Goal: Check status: Check status

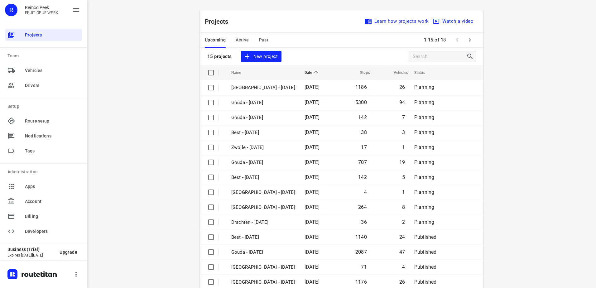
click at [236, 38] on span "Active" at bounding box center [242, 40] width 13 height 8
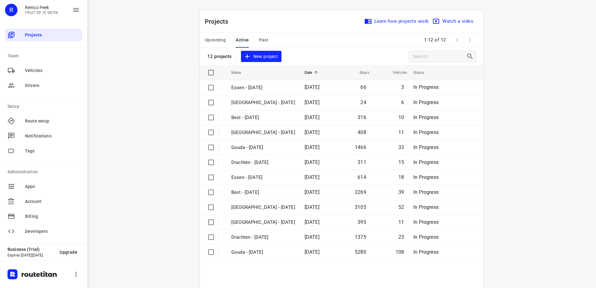
click at [212, 38] on span "Upcoming" at bounding box center [215, 40] width 21 height 8
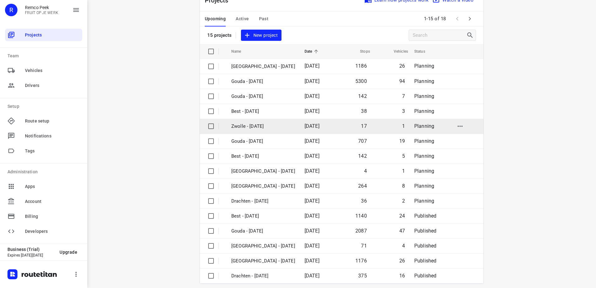
scroll to position [27, 0]
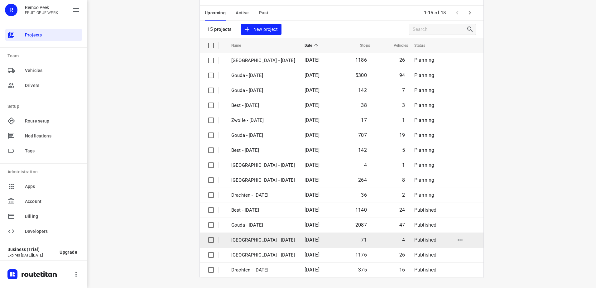
click at [260, 240] on p "[GEOGRAPHIC_DATA] - [DATE]" at bounding box center [263, 240] width 64 height 7
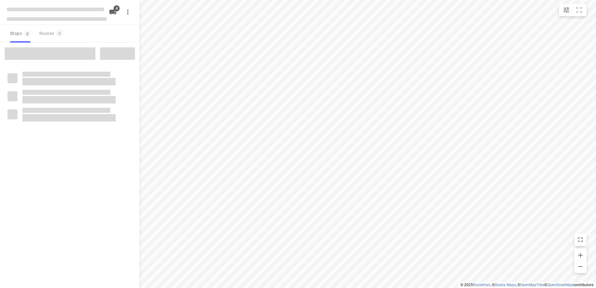
checkbox input "true"
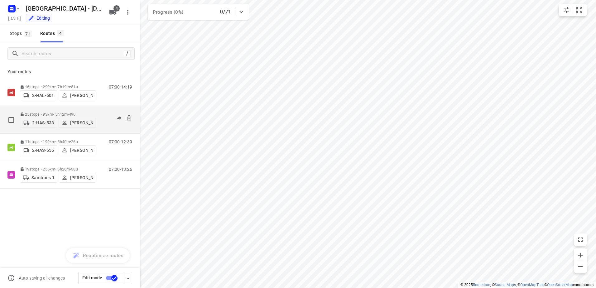
click at [41, 114] on p "25 stops • 93km • 5h12m • 49u" at bounding box center [58, 114] width 76 height 5
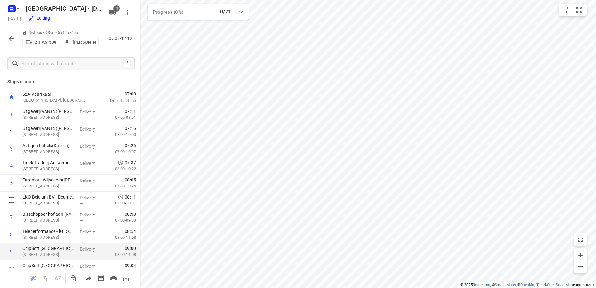
scroll to position [125, 0]
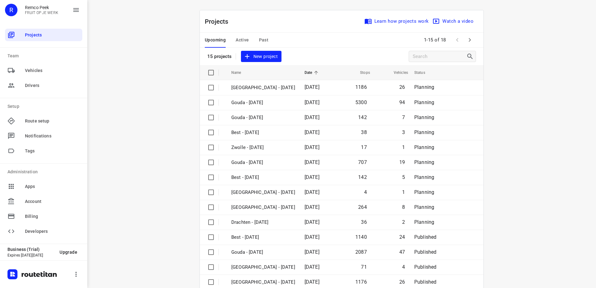
click at [230, 44] on div "Upcoming Active Past" at bounding box center [242, 40] width 74 height 15
click at [236, 43] on span "Active" at bounding box center [242, 40] width 13 height 8
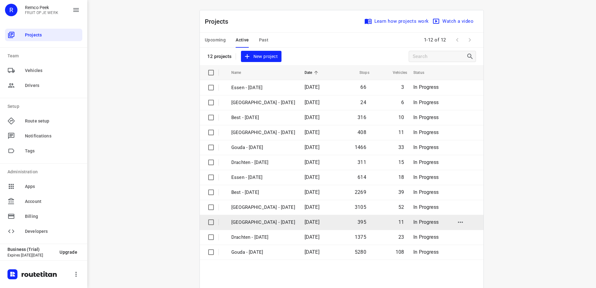
click at [264, 221] on p "[GEOGRAPHIC_DATA] - [DATE]" at bounding box center [263, 222] width 64 height 7
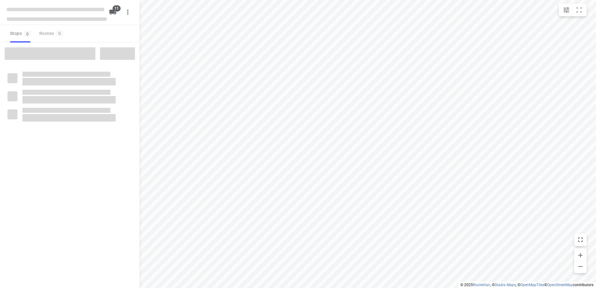
checkbox input "true"
